Goal: Task Accomplishment & Management: Manage account settings

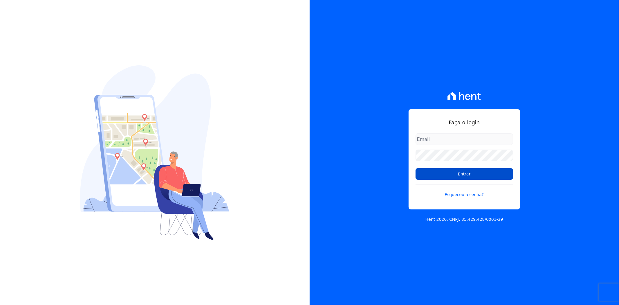
type input "[PERSON_NAME][EMAIL_ADDRESS][PERSON_NAME][DOMAIN_NAME]"
click at [466, 176] on input "Entrar" at bounding box center [465, 174] width 98 height 12
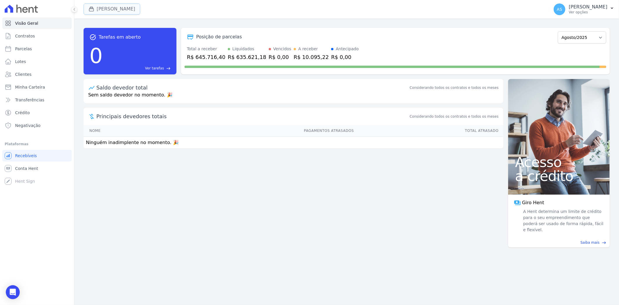
click at [105, 9] on button "Amaré Arpoador" at bounding box center [112, 8] width 57 height 11
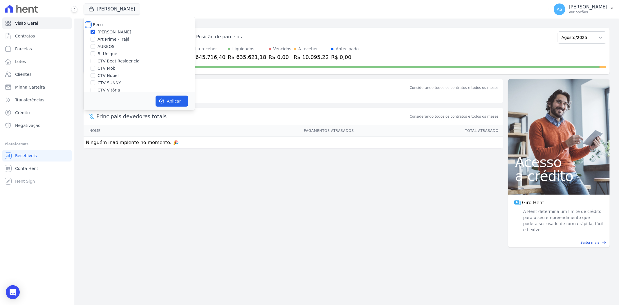
click at [88, 25] on input "Reco" at bounding box center [88, 24] width 5 height 5
checkbox input "true"
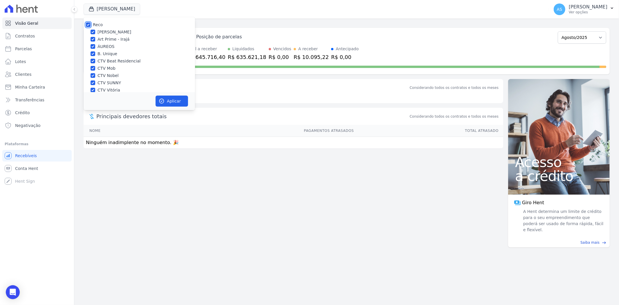
checkbox input "true"
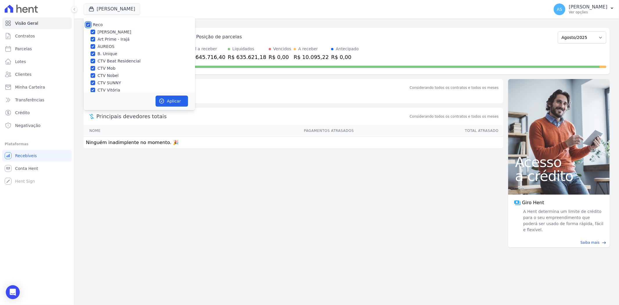
checkbox input "true"
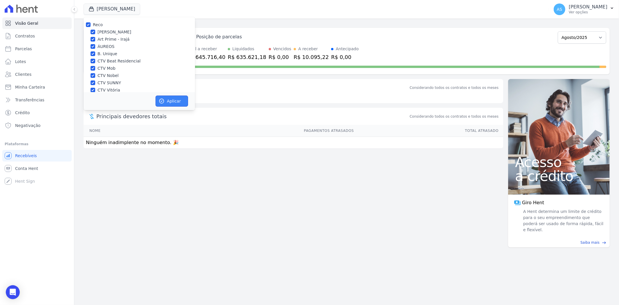
click at [160, 100] on icon "button" at bounding box center [162, 101] width 6 height 6
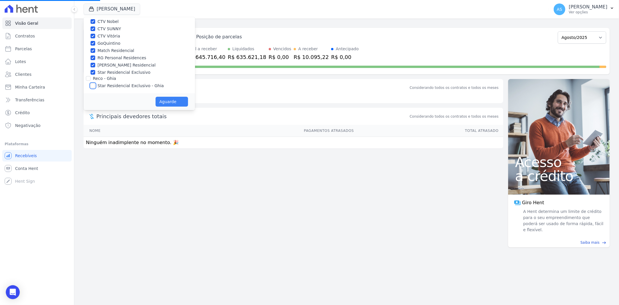
click at [91, 85] on input "Star Residencial Exclusivo - Ghia" at bounding box center [93, 85] width 5 height 5
checkbox input "true"
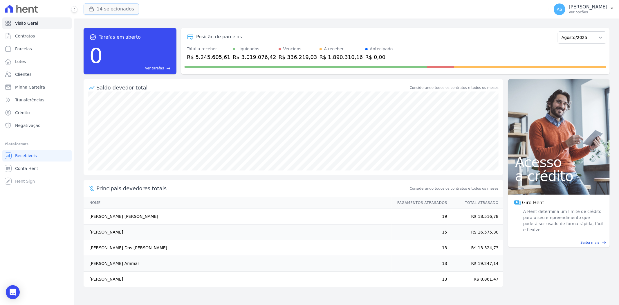
click at [105, 7] on button "14 selecionados" at bounding box center [111, 8] width 55 height 11
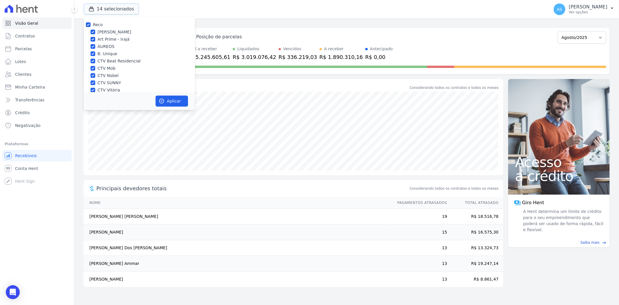
scroll to position [55, 0]
click at [91, 83] on input "Star Residencial Exclusivo - Ghia" at bounding box center [93, 84] width 5 height 5
checkbox input "true"
click at [167, 101] on button "Aplicar" at bounding box center [172, 101] width 33 height 11
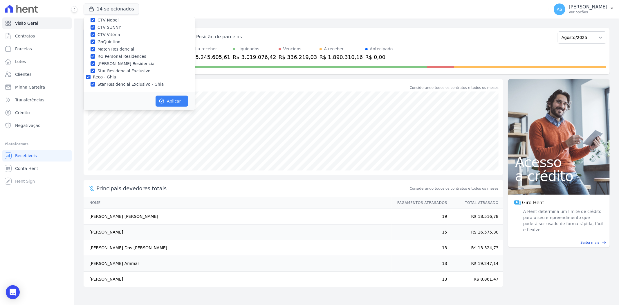
scroll to position [54, 0]
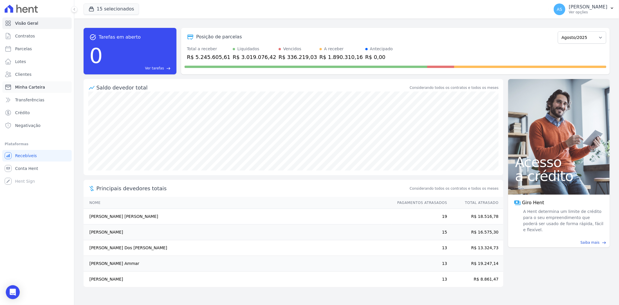
click at [14, 89] on link "Minha Carteira" at bounding box center [36, 87] width 69 height 12
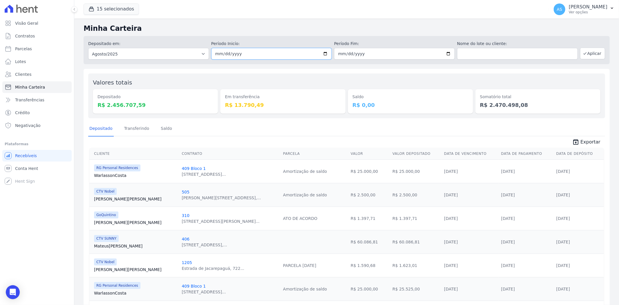
click at [325, 55] on input "[DATE]" at bounding box center [271, 54] width 121 height 12
type input "[DATE]"
click at [448, 53] on input "[DATE]" at bounding box center [394, 54] width 121 height 12
type input "[DATE]"
click at [591, 53] on button "Aplicar" at bounding box center [592, 54] width 25 height 12
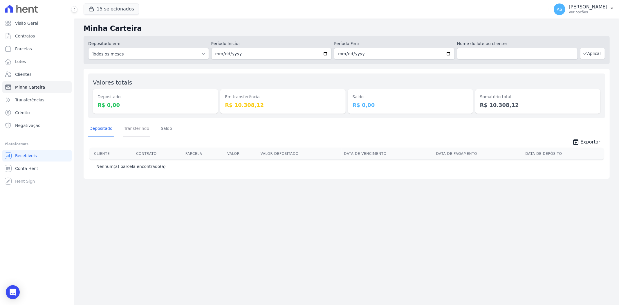
click at [132, 129] on link "Transferindo" at bounding box center [137, 128] width 28 height 15
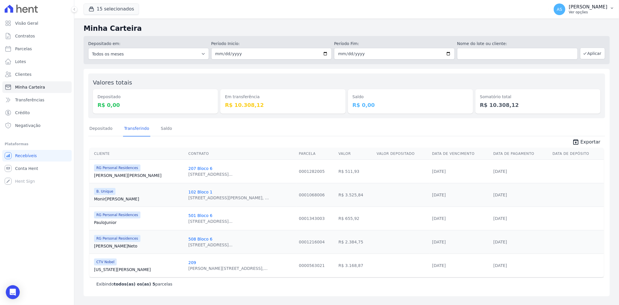
click at [608, 4] on button "AS Andreza Sousa Ver opções" at bounding box center [584, 9] width 70 height 16
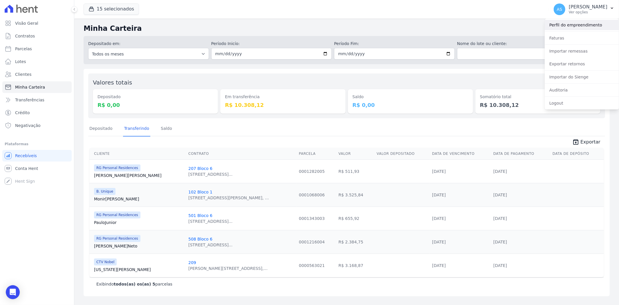
click at [574, 26] on link "Perfil do empreendimento" at bounding box center [582, 25] width 74 height 10
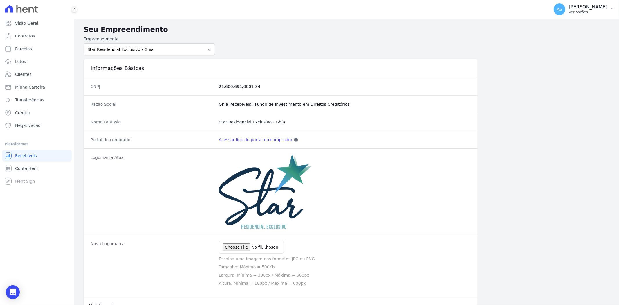
click at [610, 10] on icon "button" at bounding box center [612, 8] width 5 height 5
click at [564, 39] on link "Faturas" at bounding box center [582, 38] width 74 height 10
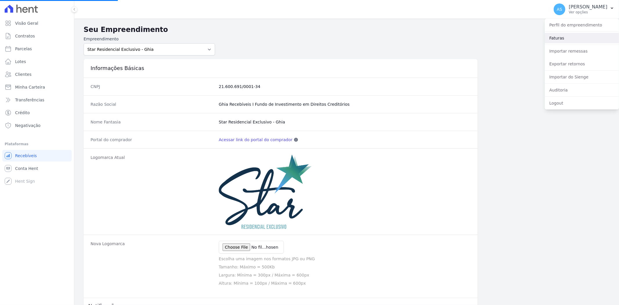
click at [555, 39] on link "Faturas" at bounding box center [582, 38] width 74 height 10
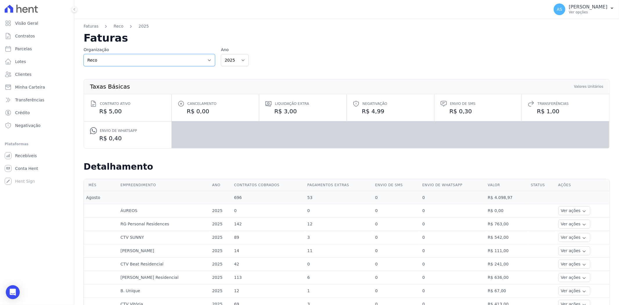
click at [210, 60] on select "Reco Reco - Ghia" at bounding box center [149, 60] width 131 height 12
select select "86851434-f936-4fca-89cf-a191b169b558"
click at [84, 54] on select "Reco Reco - Ghia" at bounding box center [149, 60] width 131 height 12
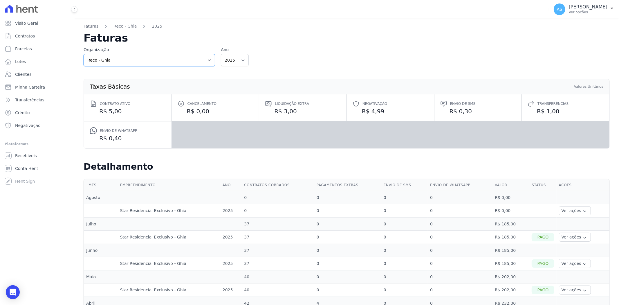
click at [207, 60] on select "Reco Reco - Ghia" at bounding box center [149, 60] width 131 height 12
select select "c2b56acc-f753-4c89-b5ec-8a1c42e58216"
click at [84, 54] on select "Reco Reco - Ghia" at bounding box center [149, 60] width 131 height 12
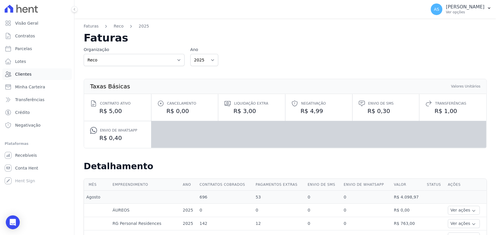
click at [23, 74] on span "Clientes" at bounding box center [23, 74] width 16 height 6
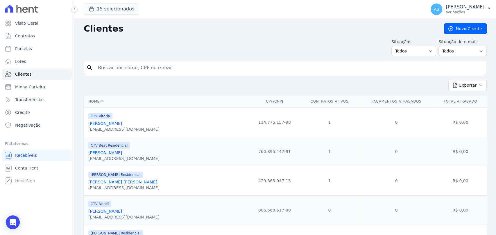
click at [109, 67] on input "search" at bounding box center [288, 68] width 389 height 12
type input "[PERSON_NAME]"
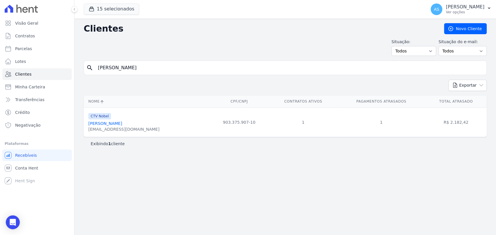
click at [99, 125] on link "[PERSON_NAME]" at bounding box center [105, 123] width 34 height 5
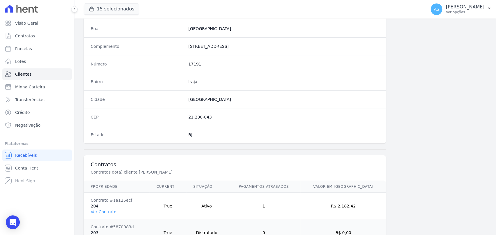
scroll to position [334, 0]
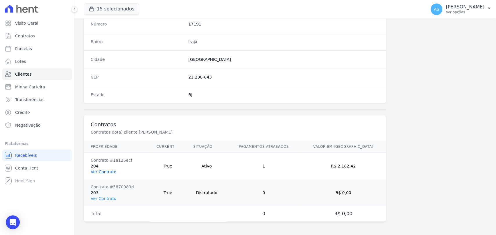
click at [94, 172] on link "Ver Contrato" at bounding box center [104, 172] width 26 height 5
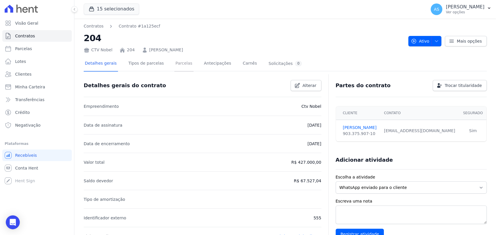
click at [174, 64] on link "Parcelas" at bounding box center [183, 63] width 19 height 15
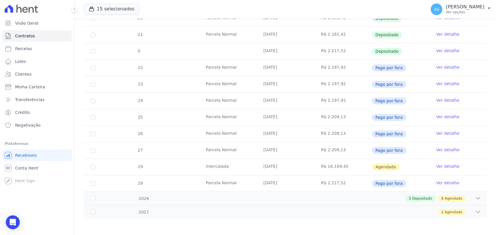
scroll to position [226, 0]
click at [475, 197] on icon at bounding box center [478, 198] width 6 height 6
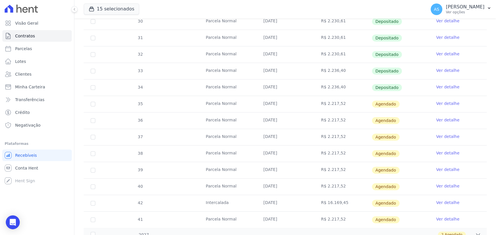
scroll to position [419, 0]
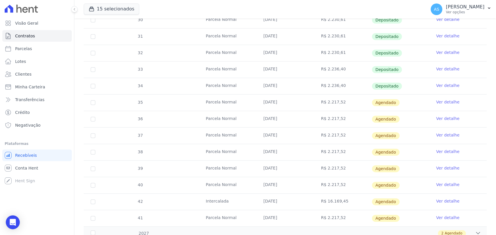
click at [450, 99] on link "Ver detalhe" at bounding box center [447, 102] width 23 height 6
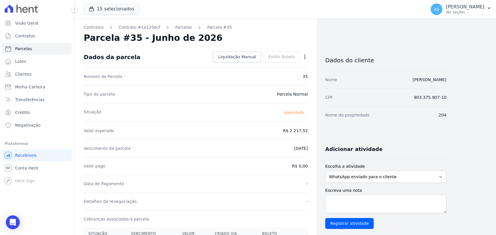
click at [304, 56] on icon "button" at bounding box center [304, 57] width 1 height 5
click at [271, 65] on link "Alterar" at bounding box center [279, 65] width 51 height 10
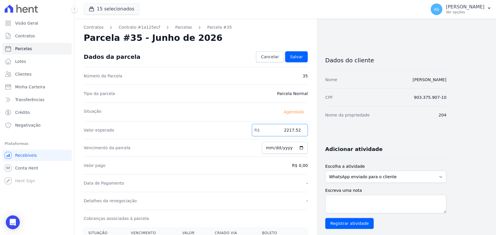
drag, startPoint x: 278, startPoint y: 132, endPoint x: 358, endPoint y: 130, distance: 80.1
type input "2257.87"
click at [293, 56] on span "Salvar" at bounding box center [296, 57] width 13 height 6
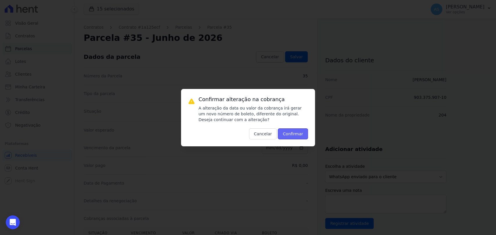
click at [290, 136] on button "Confirmar" at bounding box center [293, 134] width 30 height 11
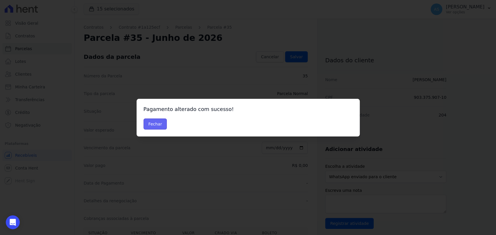
click at [146, 126] on button "Fechar" at bounding box center [155, 124] width 24 height 11
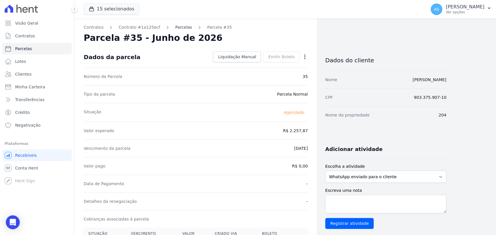
click at [175, 26] on link "Parcelas" at bounding box center [183, 27] width 17 height 6
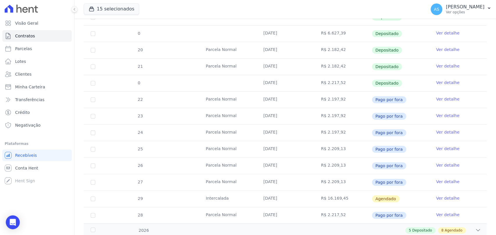
scroll to position [226, 0]
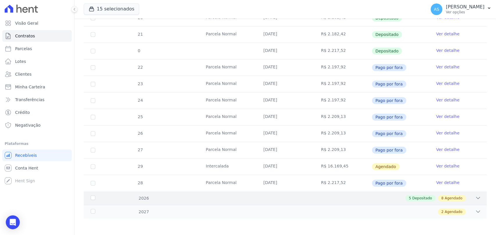
click at [475, 197] on icon at bounding box center [478, 198] width 6 height 6
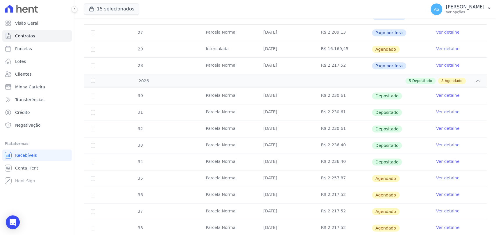
scroll to position [355, 0]
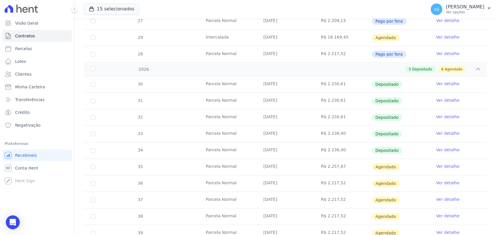
click at [443, 183] on link "Ver detalhe" at bounding box center [447, 183] width 23 height 6
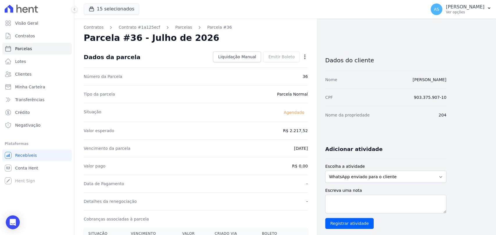
click at [304, 57] on icon "button" at bounding box center [304, 57] width 1 height 5
click at [262, 66] on link "Alterar" at bounding box center [279, 65] width 51 height 10
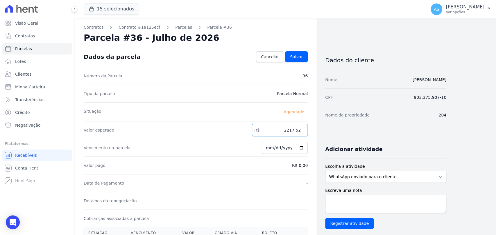
click at [270, 131] on input "2217.52" at bounding box center [280, 130] width 56 height 12
type input "2"
type input "2257.87"
click at [302, 59] on span "Salvar" at bounding box center [296, 57] width 13 height 6
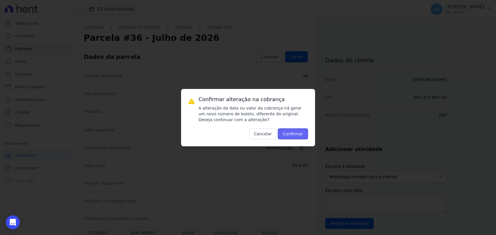
click at [293, 137] on button "Confirmar" at bounding box center [293, 134] width 30 height 11
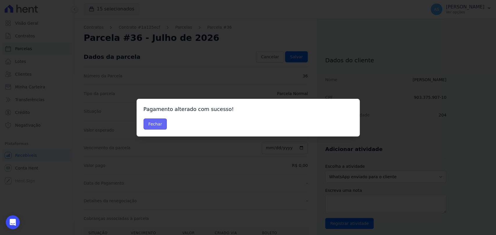
click at [154, 124] on button "Fechar" at bounding box center [155, 124] width 24 height 11
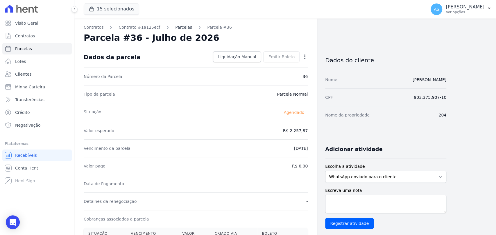
click at [175, 28] on link "Parcelas" at bounding box center [183, 27] width 17 height 6
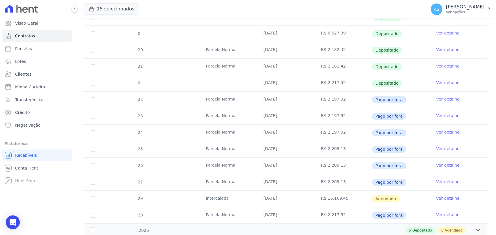
scroll to position [226, 0]
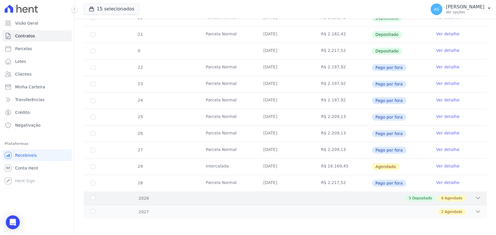
click at [475, 197] on icon at bounding box center [478, 198] width 6 height 6
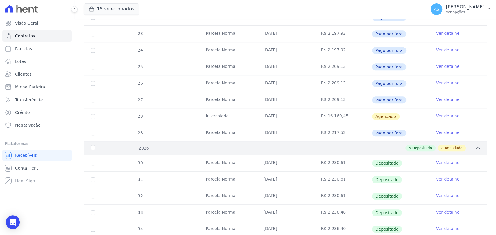
scroll to position [387, 0]
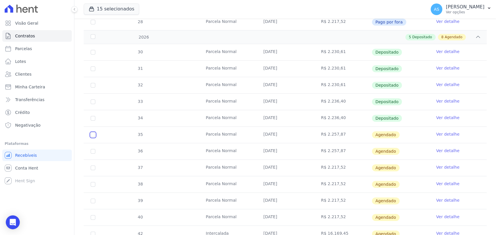
click at [92, 134] on input "checkbox" at bounding box center [93, 135] width 5 height 5
checkbox input "true"
click at [91, 152] on input "checkbox" at bounding box center [93, 151] width 5 height 5
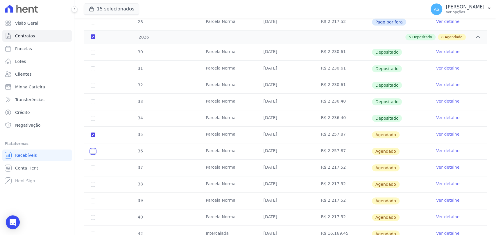
checkbox input "true"
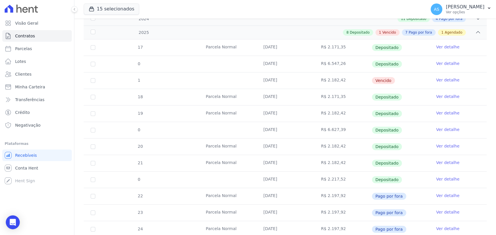
scroll to position [0, 0]
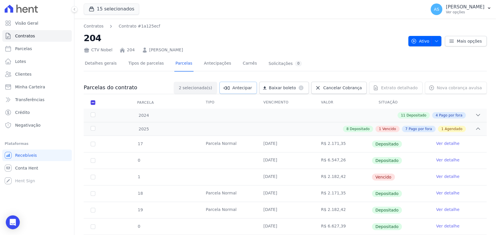
click at [249, 87] on span "Antecipar" at bounding box center [241, 88] width 19 height 6
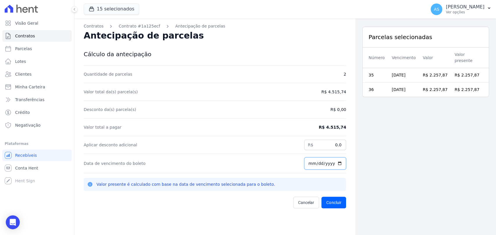
click at [336, 163] on input "[DATE]" at bounding box center [325, 164] width 42 height 12
click at [334, 164] on input "[DATE]" at bounding box center [325, 164] width 42 height 12
type input "[DATE]"
click at [327, 205] on button "Concluir" at bounding box center [333, 203] width 25 height 12
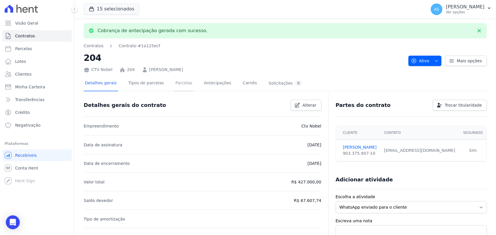
click at [174, 84] on link "Parcelas" at bounding box center [183, 83] width 19 height 15
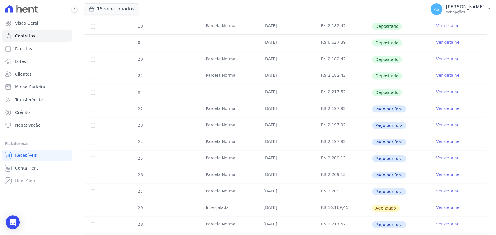
scroll to position [226, 0]
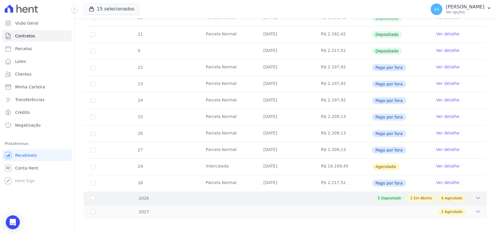
click at [469, 197] on div "5 Depositado 2 Em Aberto 6 Agendado" at bounding box center [305, 198] width 352 height 6
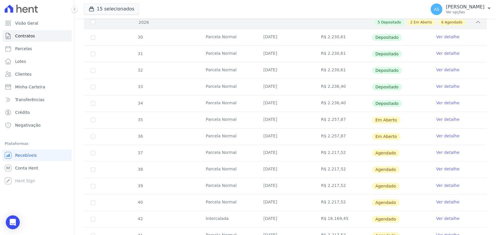
scroll to position [419, 0]
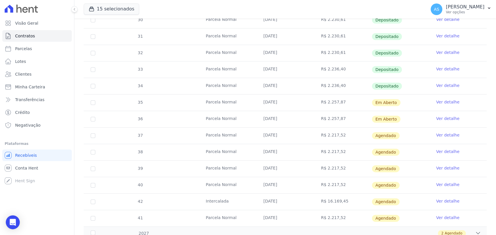
click at [437, 101] on link "Ver detalhe" at bounding box center [447, 102] width 23 height 6
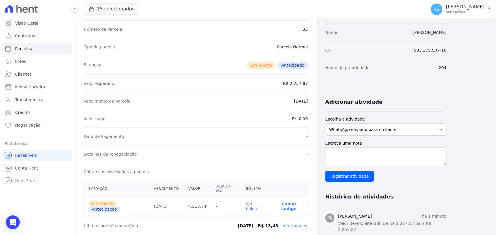
scroll to position [129, 0]
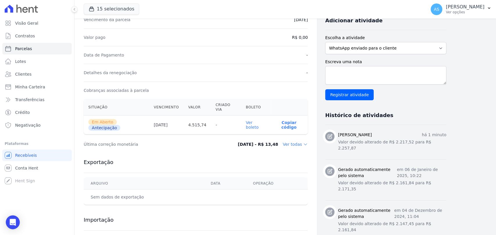
click at [254, 120] on link "Ver boleto" at bounding box center [252, 124] width 13 height 9
drag, startPoint x: 10, startPoint y: 222, endPoint x: 1, endPoint y: 215, distance: 12.2
click at [10, 222] on icon "Open Intercom Messenger" at bounding box center [13, 222] width 6 height 7
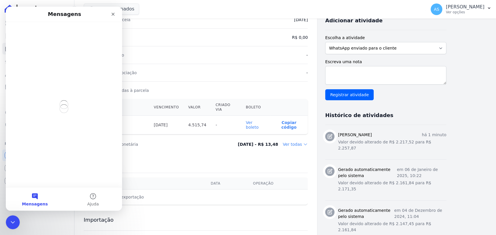
scroll to position [0, 0]
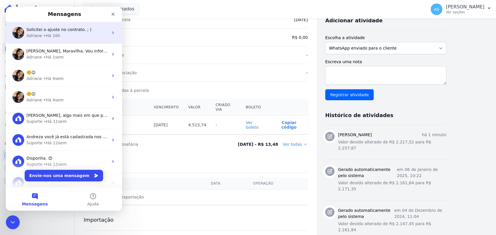
click at [36, 33] on div "Adriane" at bounding box center [34, 36] width 16 height 6
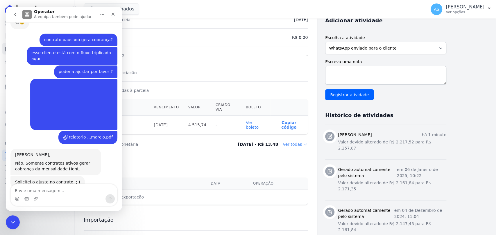
scroll to position [3395, 0]
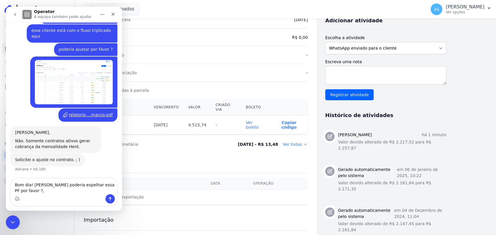
type textarea "Bom dia! [PERSON_NAME] poderia espelhar essa PF por favor ?"
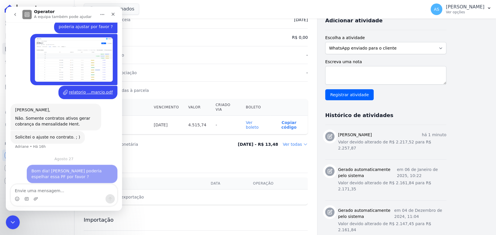
scroll to position [3426, 0]
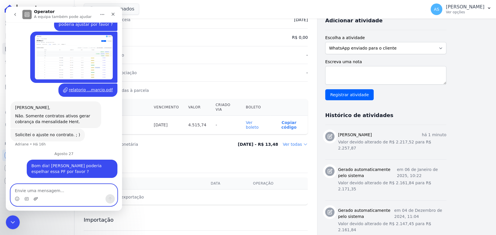
click at [36, 201] on icon "Carregar anexo" at bounding box center [35, 199] width 5 height 5
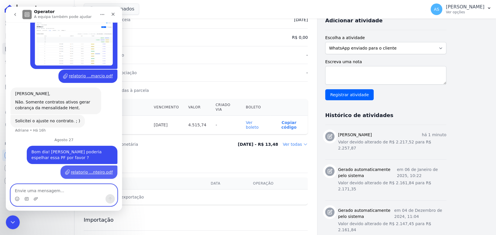
scroll to position [3440, 0]
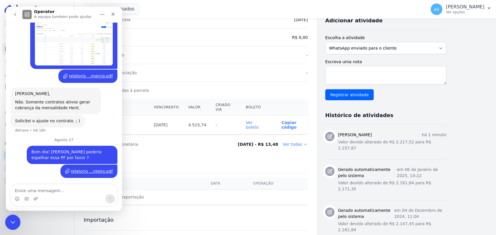
click at [10, 222] on icon "Fechar mensagem da Intercom" at bounding box center [11, 221] width 7 height 7
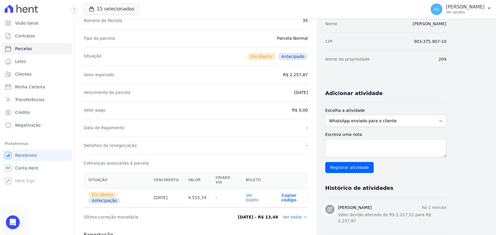
scroll to position [0, 0]
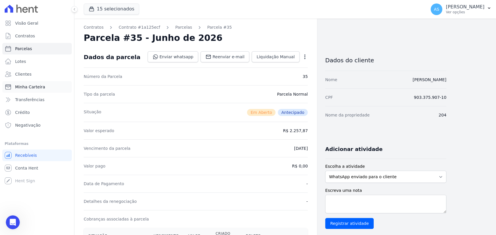
click at [35, 89] on span "Minha Carteira" at bounding box center [30, 87] width 30 height 6
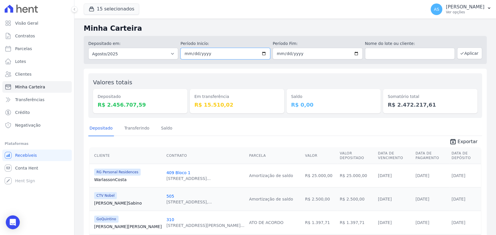
click at [263, 54] on input "2025-08-01" at bounding box center [225, 54] width 90 height 12
type input "[DATE]"
click at [355, 52] on input "2025-08-31" at bounding box center [317, 54] width 90 height 12
type input "[DATE]"
click at [464, 55] on button "Aplicar" at bounding box center [469, 54] width 25 height 12
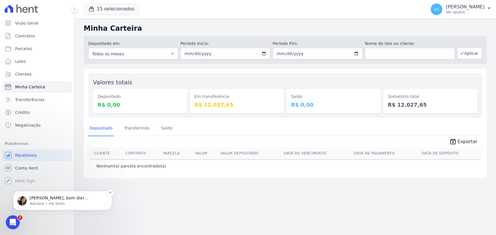
click at [51, 200] on p "[PERSON_NAME], bom dia! Prontinho. Dado o comando para espelhamento." at bounding box center [67, 199] width 75 height 6
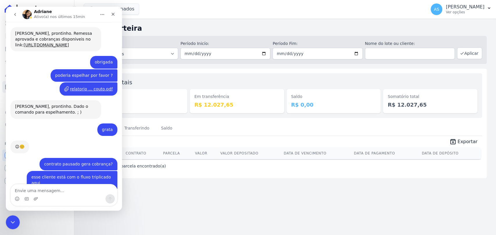
scroll to position [3481, 0]
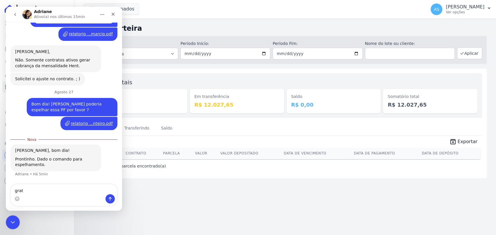
type textarea "grata"
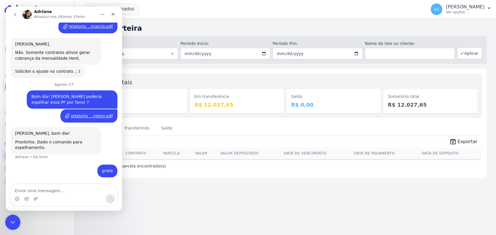
click at [10, 222] on icon "Fechar mensagem da Intercom" at bounding box center [11, 221] width 7 height 7
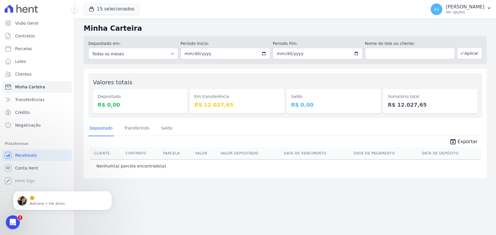
scroll to position [3532, 0]
click at [16, 221] on div "Abrir mensagem da Intercom" at bounding box center [11, 221] width 19 height 19
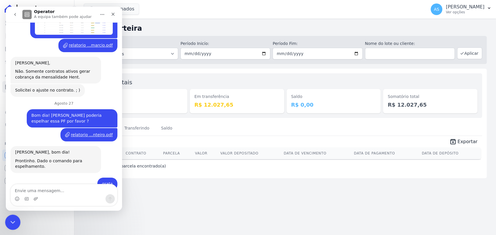
scroll to position [3541, 0]
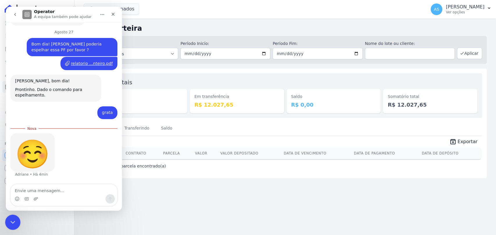
click at [9, 221] on icon "Fechar mensagem da Intercom" at bounding box center [11, 221] width 7 height 7
